Goal: Information Seeking & Learning: Learn about a topic

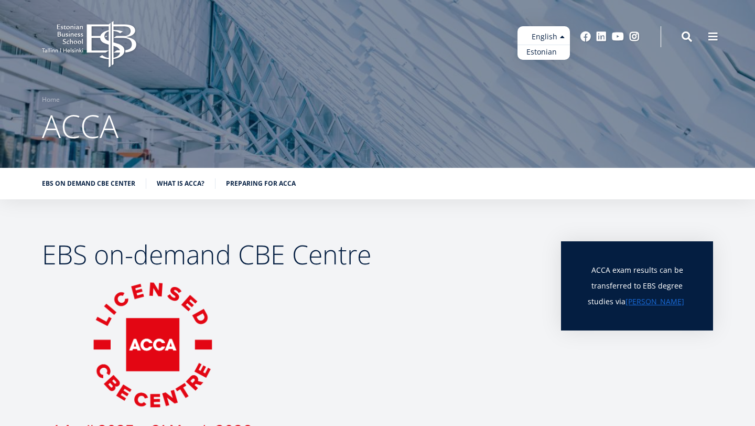
click at [553, 48] on link "Estonian" at bounding box center [544, 52] width 52 height 15
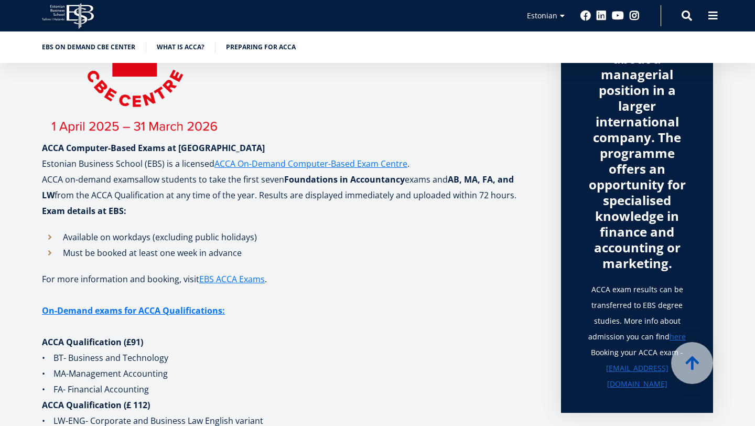
scroll to position [305, 0]
click at [543, 14] on ul "Estonian English" at bounding box center [544, 22] width 52 height 34
click at [371, 273] on p "For more information and booking, visit EBS ACCA Exams ." at bounding box center [291, 287] width 498 height 31
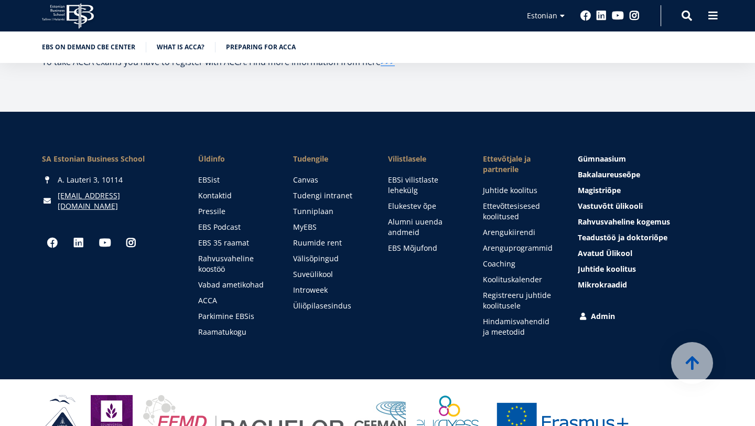
scroll to position [1944, 0]
